Goal: Check status: Check status

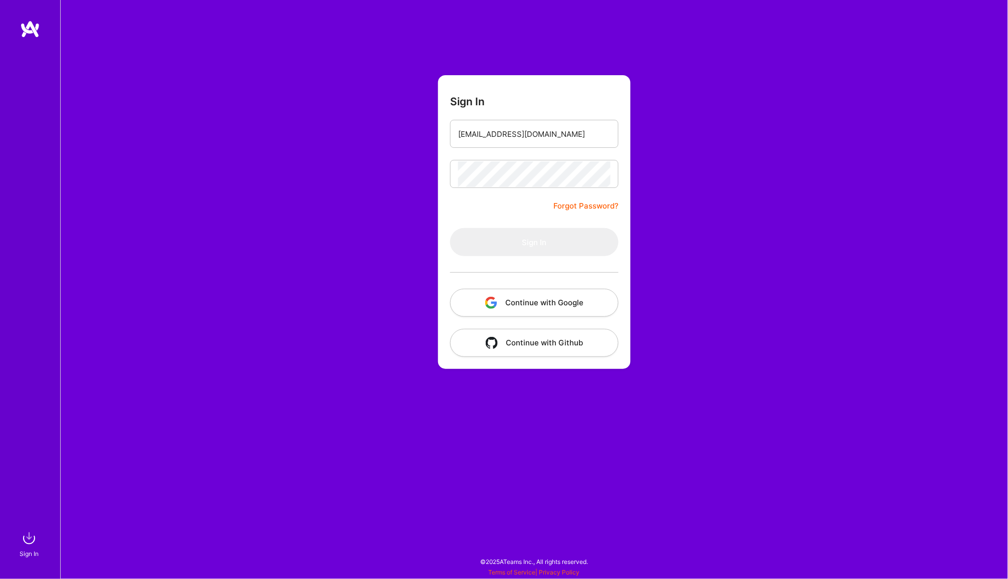
type input "[EMAIL_ADDRESS][DOMAIN_NAME]"
click at [535, 242] on button "Sign In" at bounding box center [534, 242] width 169 height 28
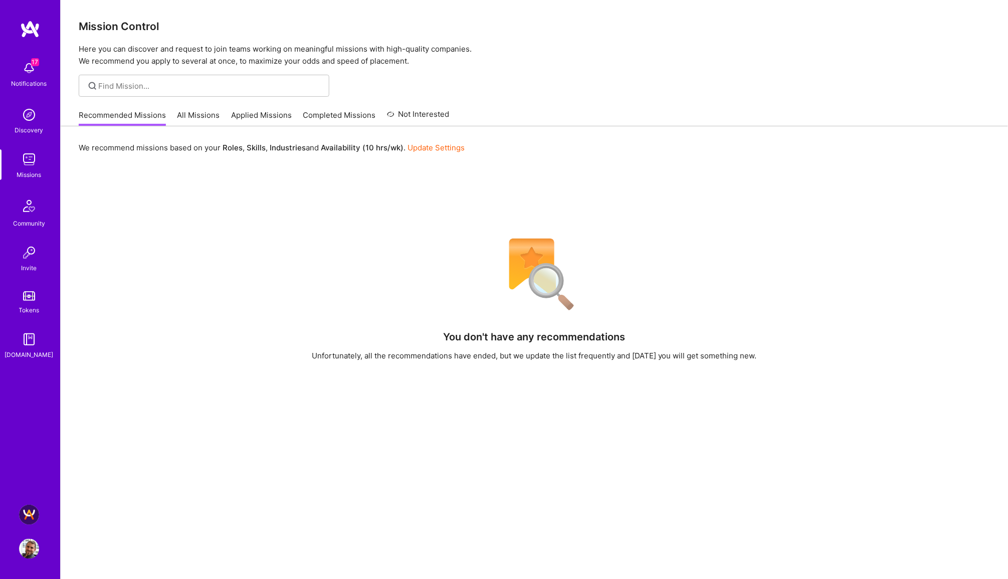
click at [28, 518] on img at bounding box center [29, 515] width 20 height 20
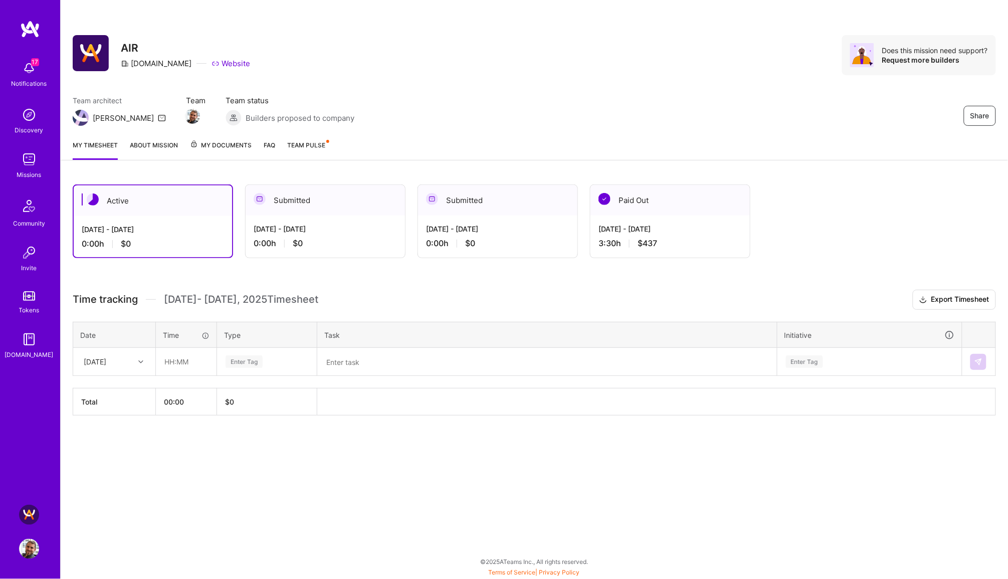
click at [170, 210] on div "Active" at bounding box center [153, 201] width 158 height 31
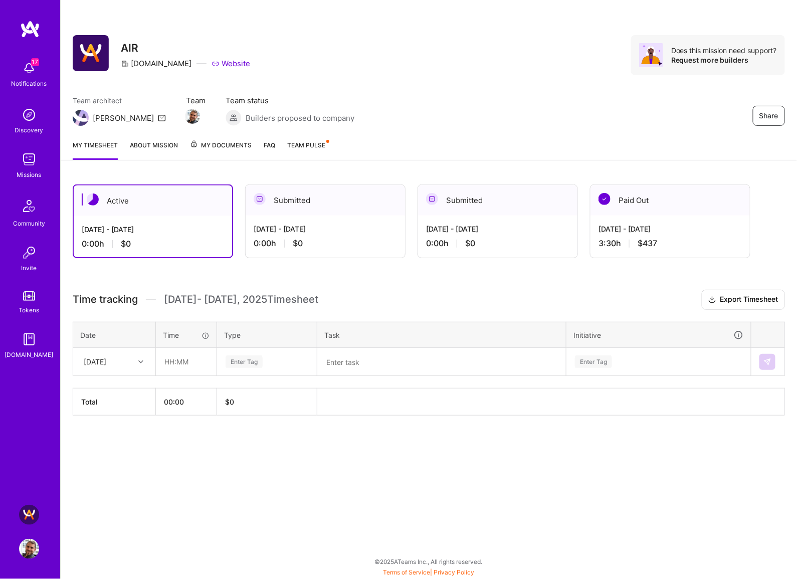
click at [186, 224] on div "[DATE] - [DATE]" at bounding box center [153, 229] width 142 height 11
